Goal: Find specific page/section: Find specific page/section

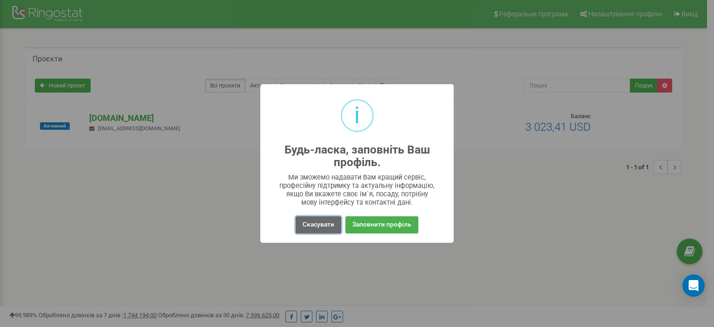
click at [316, 226] on button "Скасувати" at bounding box center [319, 224] width 46 height 17
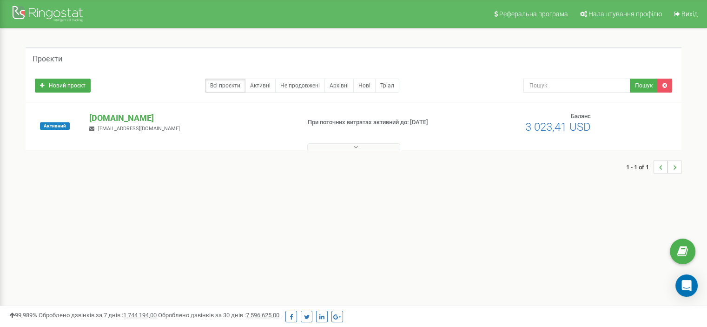
click at [368, 148] on button at bounding box center [353, 146] width 93 height 7
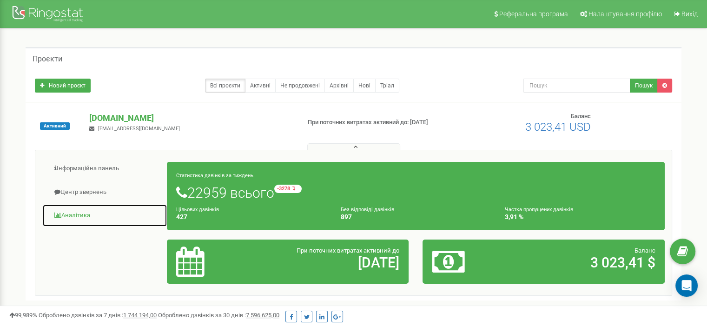
click at [70, 219] on link "Аналiтика" at bounding box center [104, 215] width 125 height 23
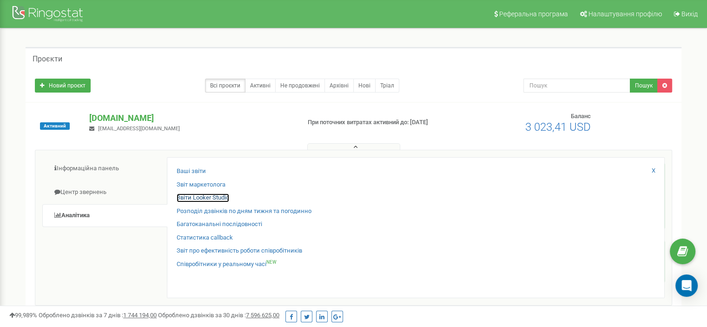
click at [211, 196] on link "Звіти Looker Studio" at bounding box center [203, 197] width 53 height 9
